Goal: Transaction & Acquisition: Purchase product/service

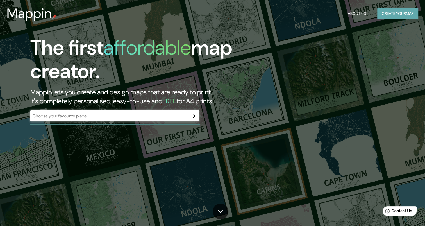
click at [389, 14] on button "Create your map" at bounding box center [397, 13] width 41 height 10
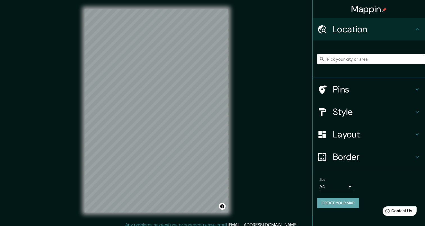
click at [340, 203] on button "Create your map" at bounding box center [338, 203] width 42 height 10
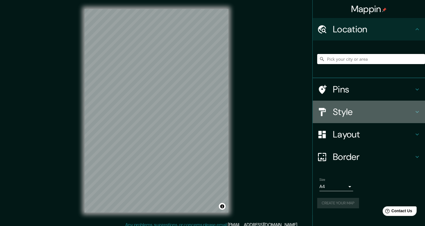
click at [374, 116] on h4 "Style" at bounding box center [373, 111] width 81 height 11
click at [354, 117] on div "Style" at bounding box center [369, 112] width 112 height 22
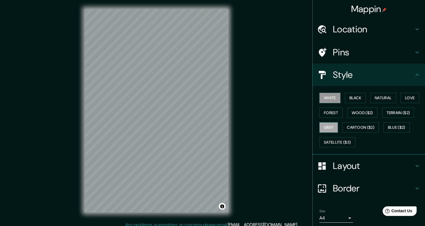
click at [319, 127] on button "Grey" at bounding box center [328, 127] width 19 height 10
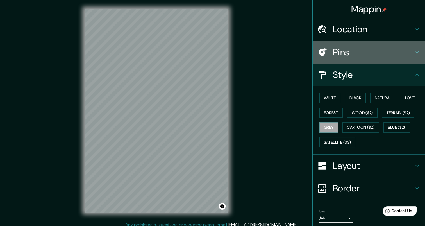
click at [340, 51] on h4 "Pins" at bounding box center [373, 52] width 81 height 11
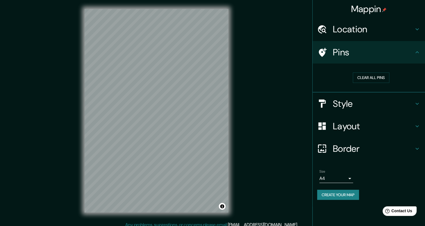
click at [345, 127] on h4 "Layout" at bounding box center [373, 125] width 81 height 11
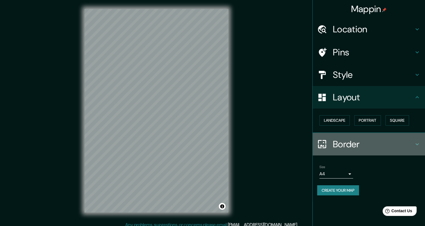
click at [361, 140] on h4 "Border" at bounding box center [373, 143] width 81 height 11
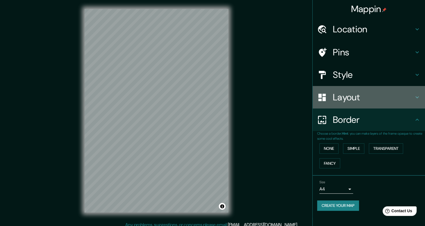
click at [366, 98] on h4 "Layout" at bounding box center [373, 97] width 81 height 11
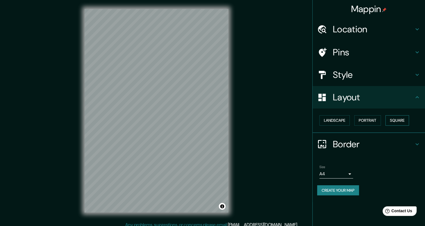
click at [398, 118] on button "Square" at bounding box center [397, 120] width 24 height 10
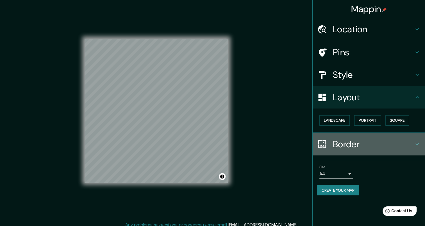
click at [350, 143] on h4 "Border" at bounding box center [373, 143] width 81 height 11
